Goal: Transaction & Acquisition: Purchase product/service

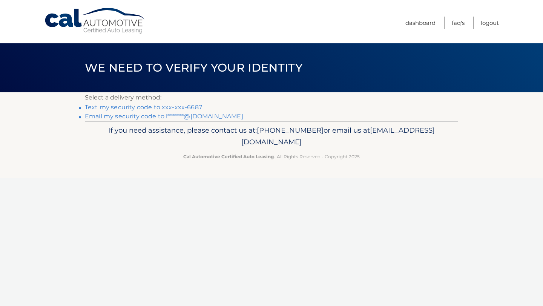
click at [168, 108] on link "Text my security code to xxx-xxx-6687" at bounding box center [143, 107] width 117 height 7
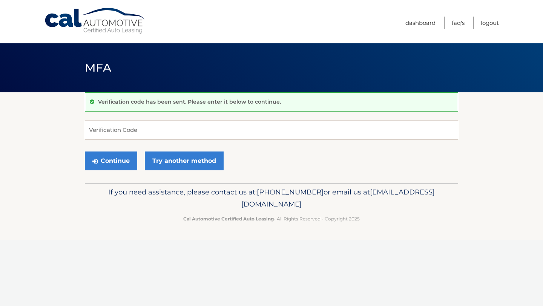
click at [116, 132] on input "Verification Code" at bounding box center [271, 130] width 373 height 19
type input "888633"
click at [123, 167] on button "Continue" at bounding box center [111, 160] width 52 height 19
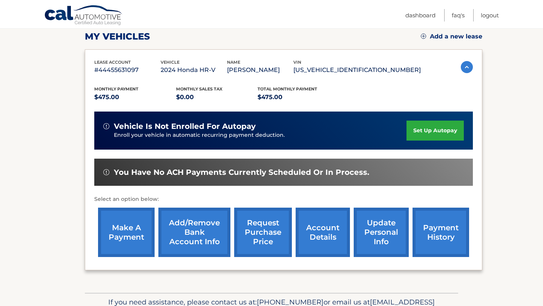
scroll to position [107, 0]
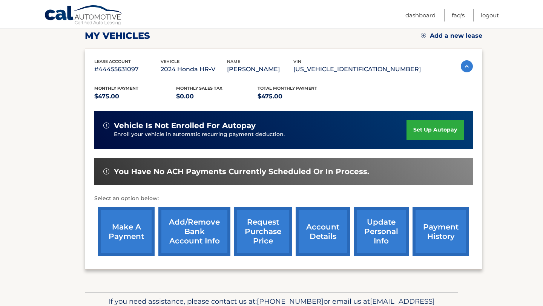
click at [133, 222] on link "make a payment" at bounding box center [126, 231] width 57 height 49
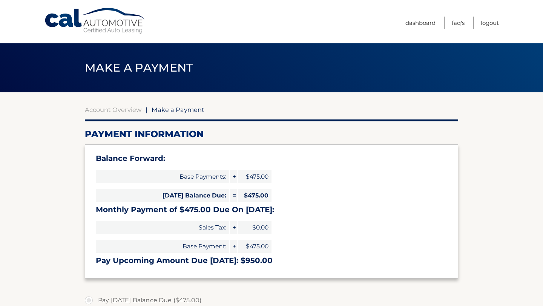
select select "NjczOTVhNmQtNTllNi00MjBmLWFlMWYtNGIzZDNjN2UwZjZi"
click at [107, 112] on link "Account Overview" at bounding box center [113, 110] width 57 height 8
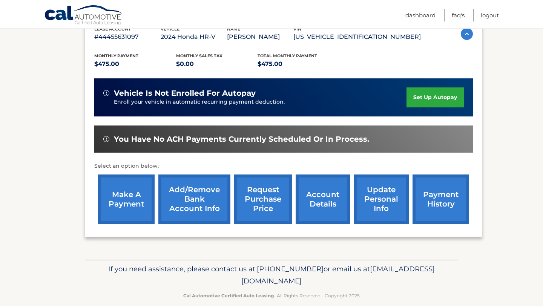
scroll to position [150, 0]
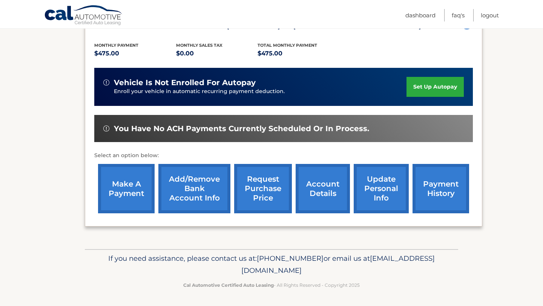
click at [442, 187] on link "payment history" at bounding box center [440, 188] width 57 height 49
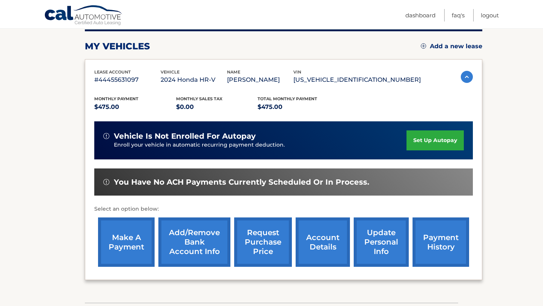
scroll to position [100, 0]
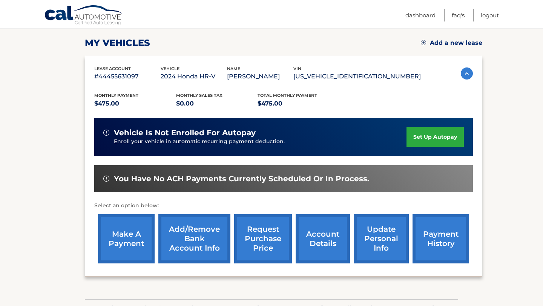
click at [136, 234] on link "make a payment" at bounding box center [126, 238] width 57 height 49
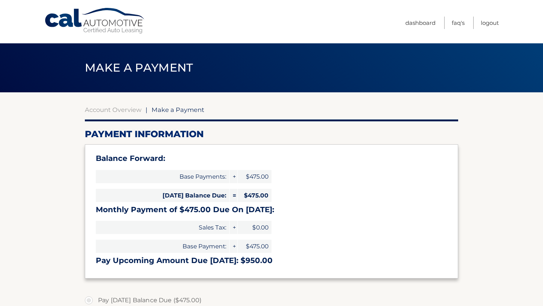
select select "NjczOTVhNmQtNTllNi00MjBmLWFlMWYtNGIzZDNjN2UwZjZi"
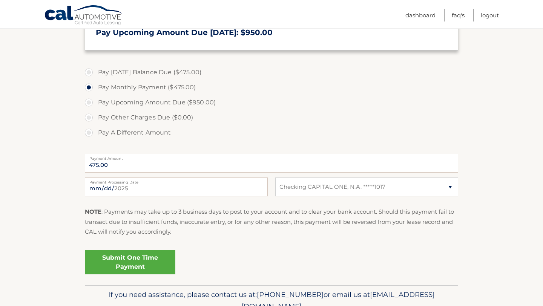
scroll to position [229, 0]
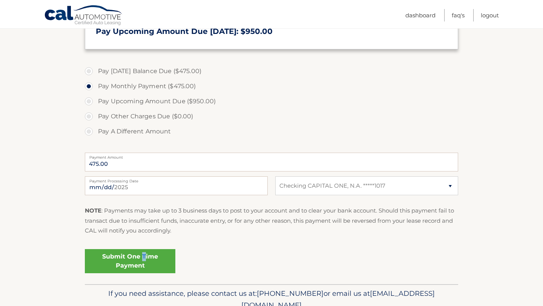
click at [143, 257] on link "Submit One Time Payment" at bounding box center [130, 261] width 90 height 24
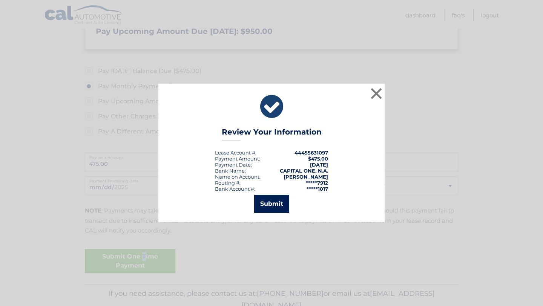
click at [265, 207] on button "Submit" at bounding box center [271, 204] width 35 height 18
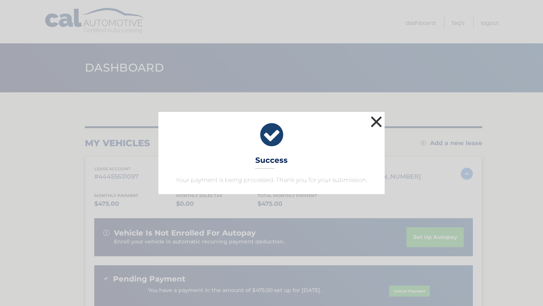
click at [378, 120] on button "×" at bounding box center [376, 121] width 15 height 15
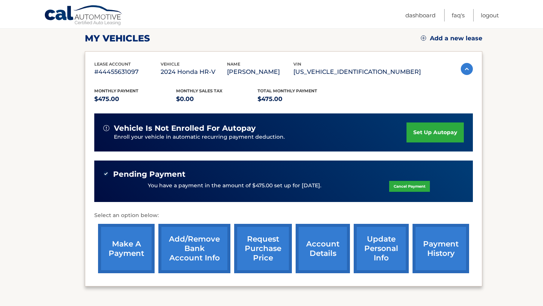
scroll to position [114, 0]
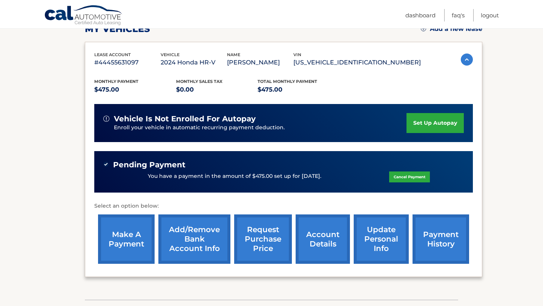
click at [430, 237] on link "payment history" at bounding box center [440, 238] width 57 height 49
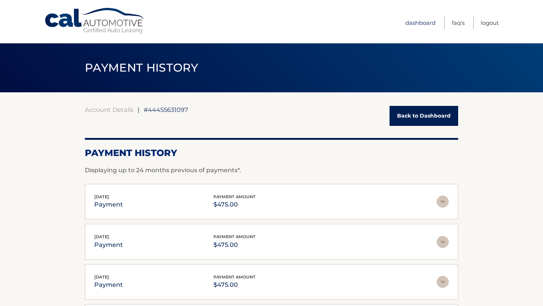
click at [424, 24] on link "Dashboard" at bounding box center [420, 23] width 30 height 12
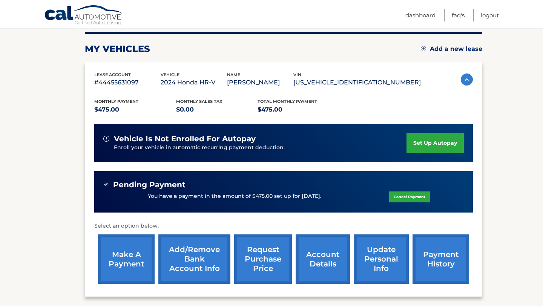
scroll to position [165, 0]
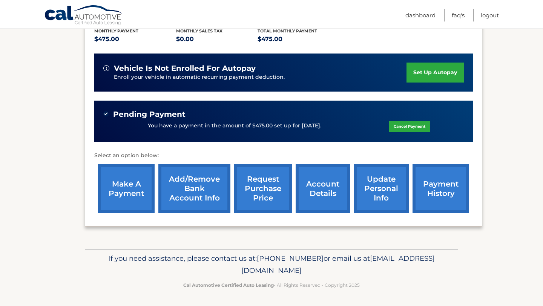
click at [121, 185] on link "make a payment" at bounding box center [126, 188] width 57 height 49
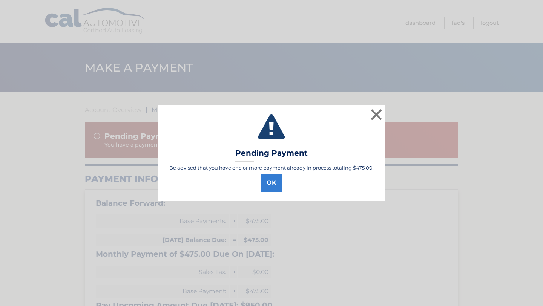
select select "NjczOTVhNmQtNTllNi00MjBmLWFlMWYtNGIzZDNjN2UwZjZi"
click at [272, 184] on button "OK" at bounding box center [271, 183] width 22 height 18
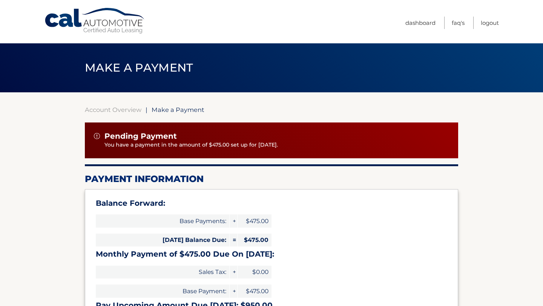
click at [93, 28] on link "Cal Automotive" at bounding box center [95, 21] width 102 height 27
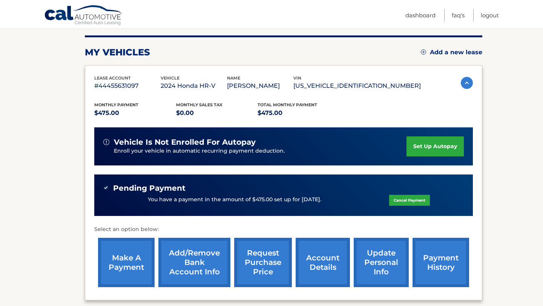
scroll to position [92, 0]
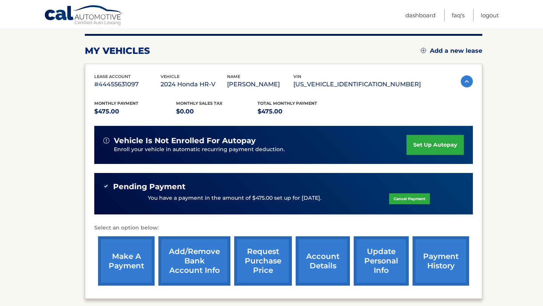
click at [307, 199] on p "You have a payment in the amount of $475.00 set up for [DATE]." at bounding box center [234, 198] width 173 height 8
click at [446, 267] on link "payment history" at bounding box center [440, 260] width 57 height 49
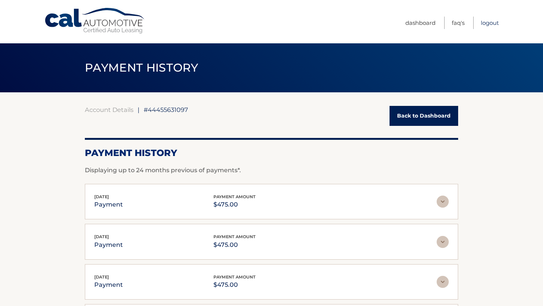
click at [491, 23] on link "Logout" at bounding box center [489, 23] width 18 height 12
